Goal: Task Accomplishment & Management: Manage account settings

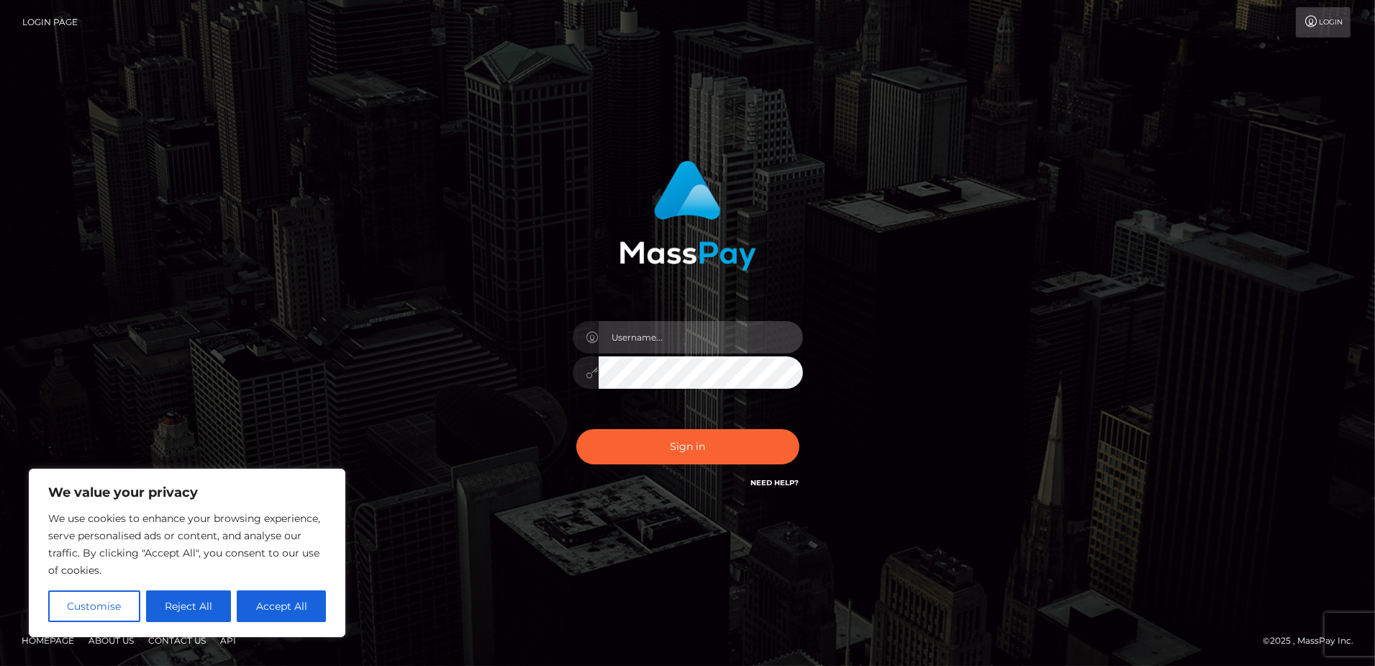
click at [635, 338] on input "text" at bounding box center [701, 337] width 204 height 32
type input "[DATE]"
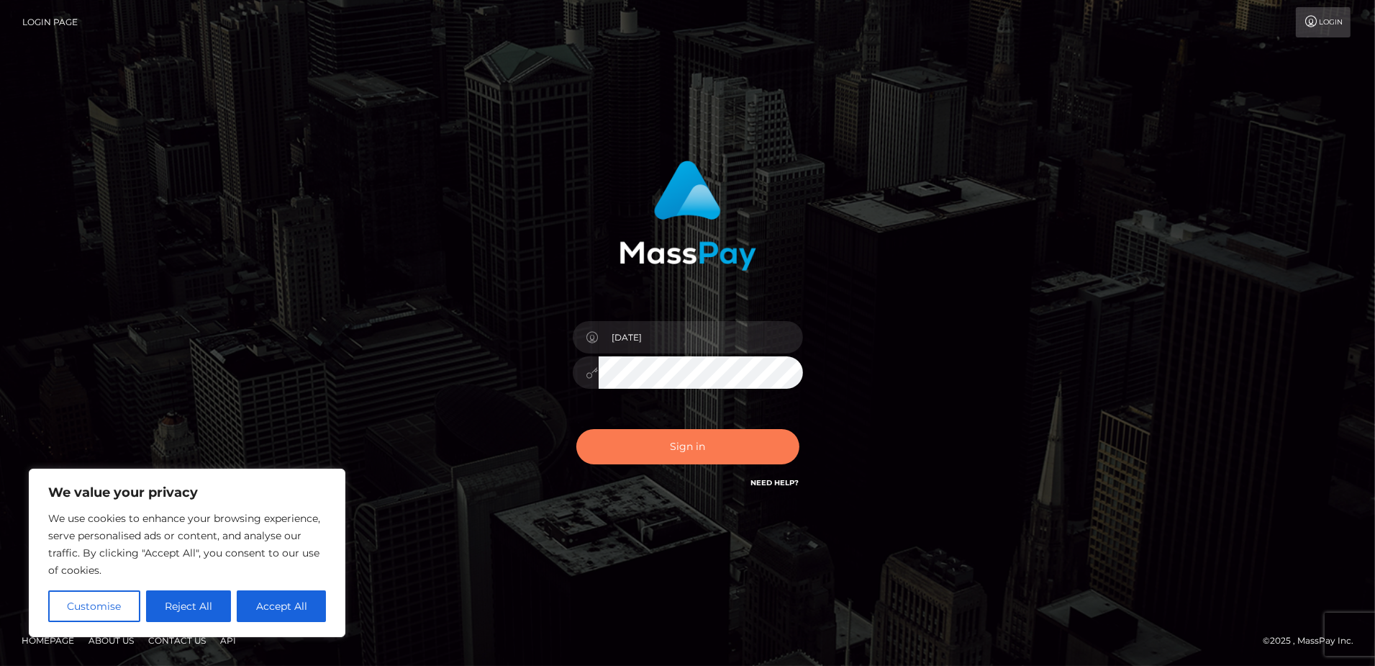
click at [687, 434] on button "Sign in" at bounding box center [687, 446] width 223 height 35
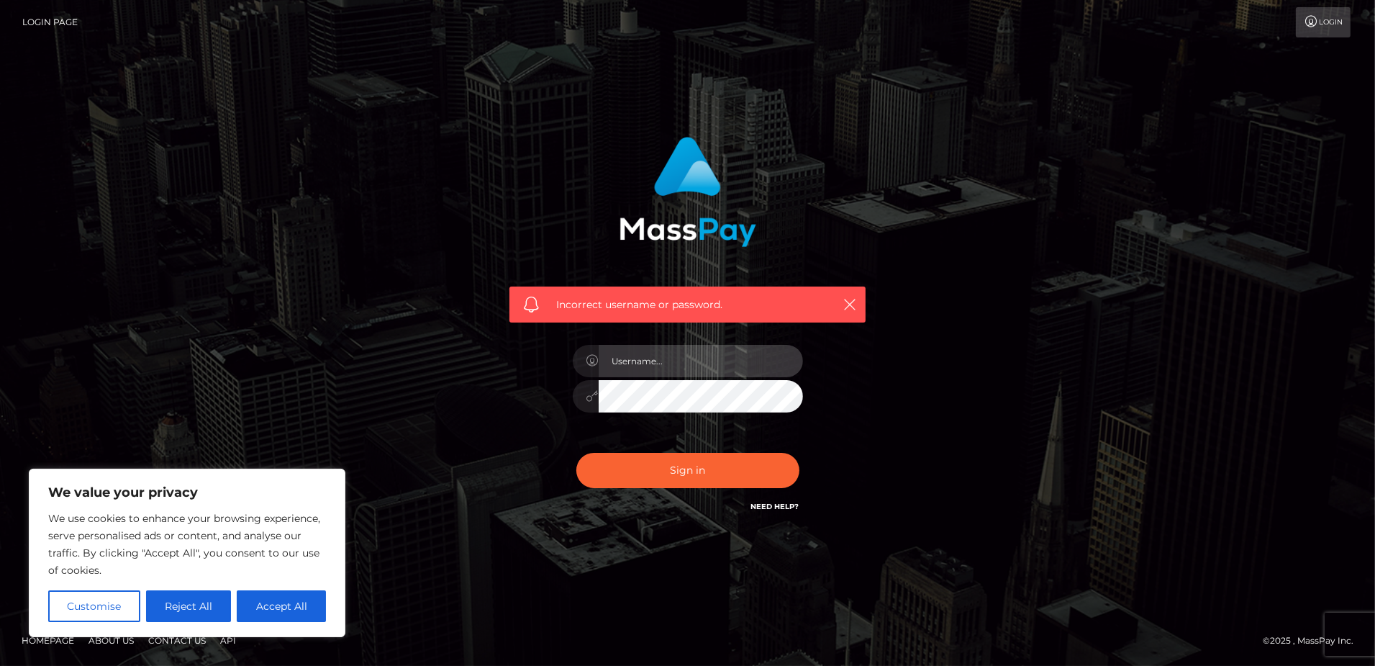
click at [645, 366] on input "text" at bounding box center [701, 361] width 204 height 32
type input "[DATE]"
click at [530, 386] on div "Incorrect username or password. 1991-10-04" at bounding box center [688, 325] width 378 height 399
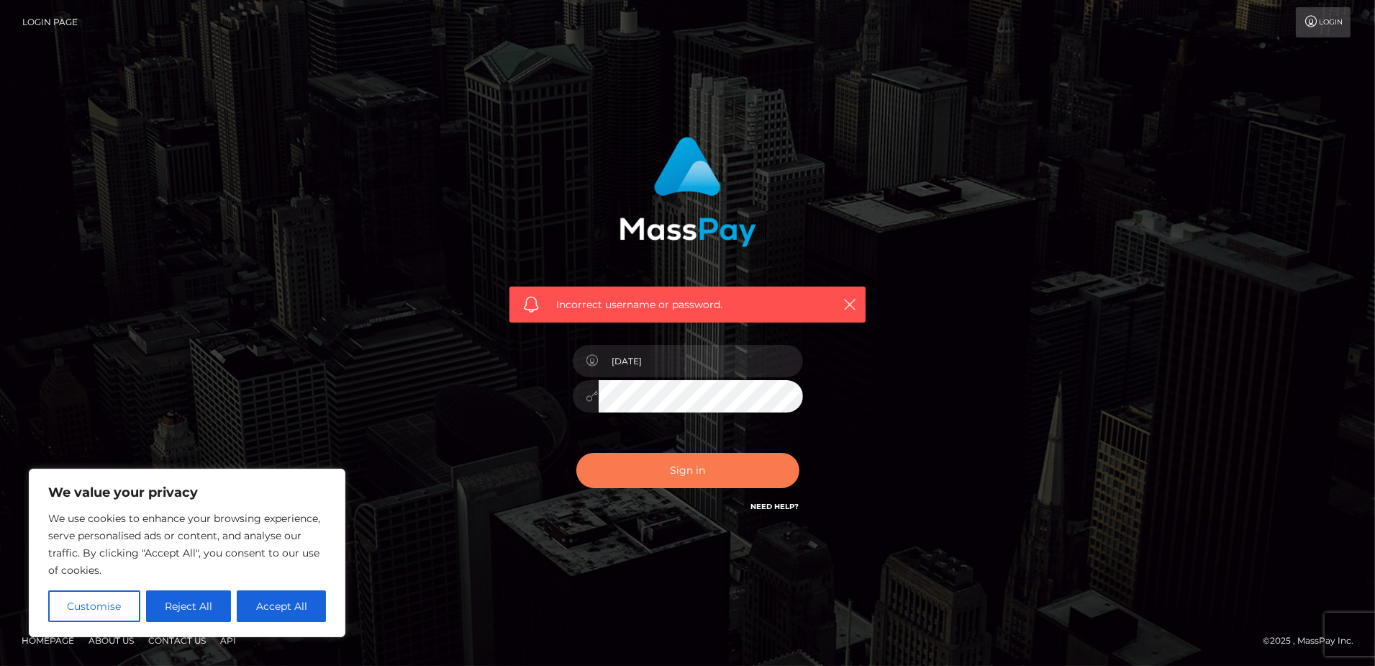
click at [627, 486] on button "Sign in" at bounding box center [687, 470] width 223 height 35
click at [663, 458] on button "Sign in" at bounding box center [687, 470] width 223 height 35
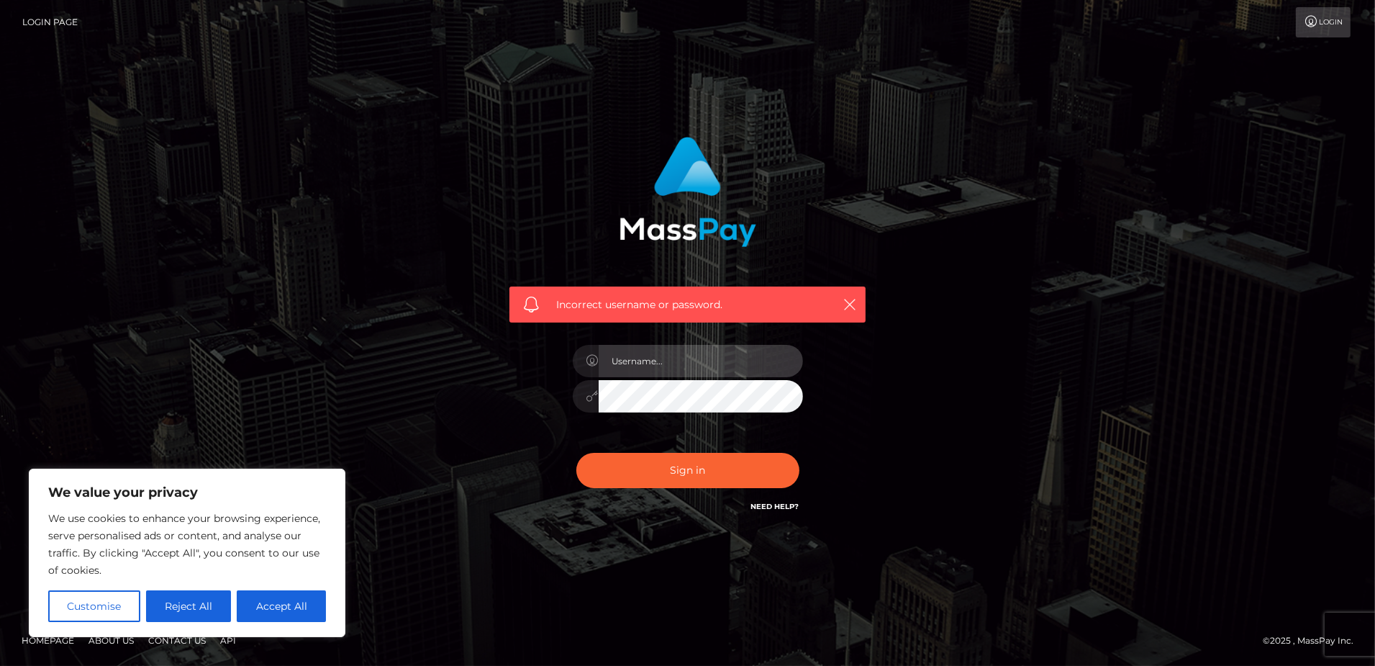
click at [686, 365] on input "text" at bounding box center [701, 361] width 204 height 32
type input "giuliacorredi2@gmail.com"
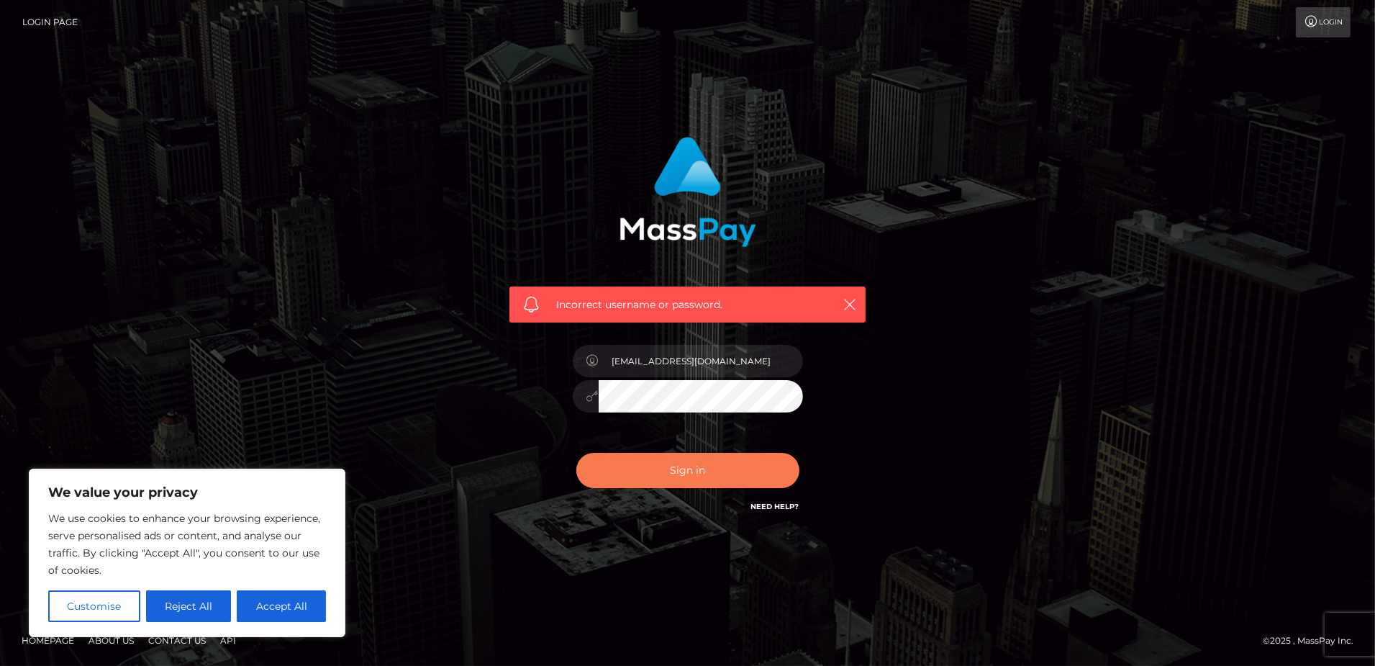
click at [622, 458] on button "Sign in" at bounding box center [687, 470] width 223 height 35
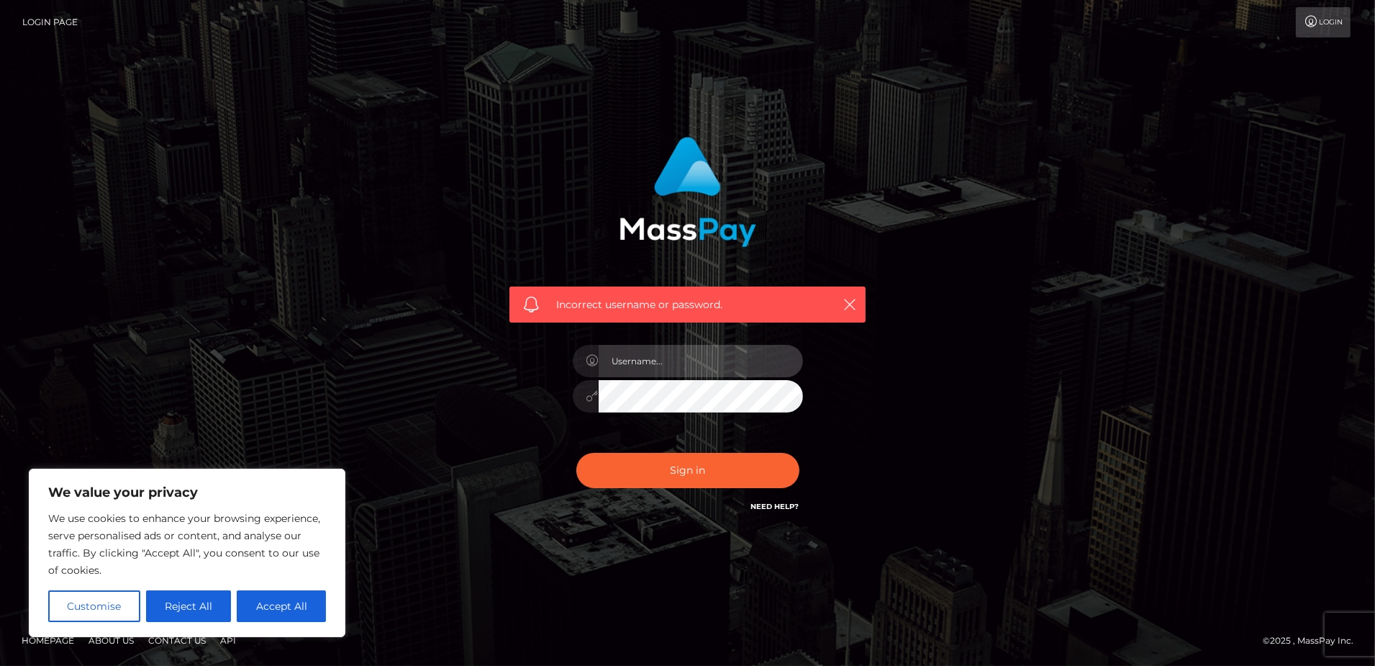
click at [655, 371] on input "text" at bounding box center [701, 361] width 204 height 32
type input "giuliacorredi2@gmail.com"
click at [576, 453] on button "Sign in" at bounding box center [687, 470] width 223 height 35
